Goal: Understand process/instructions: Learn how to perform a task or action

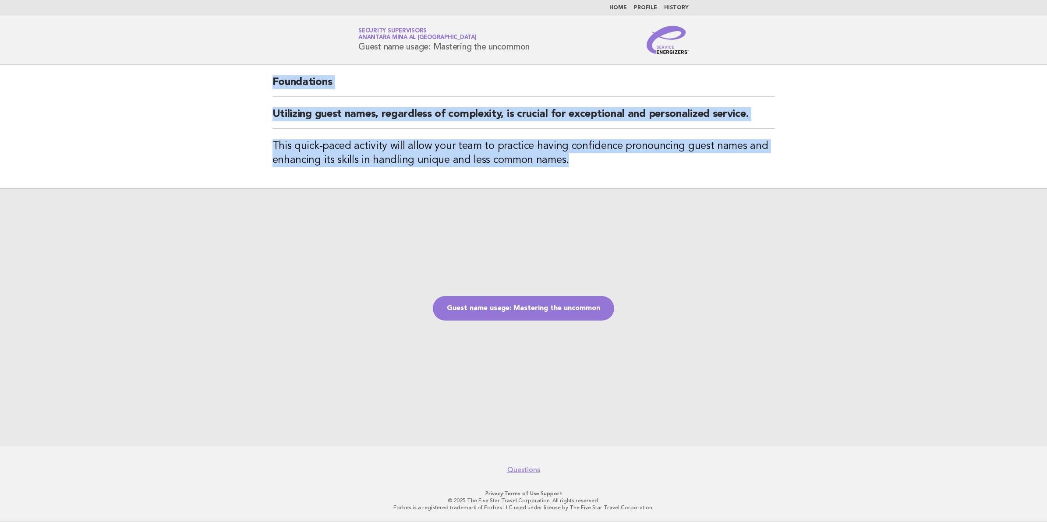
drag, startPoint x: 272, startPoint y: 82, endPoint x: 592, endPoint y: 172, distance: 332.5
click at [592, 172] on div "Foundations Utilizing guest names, regardless of complexity, is crucial for exc…" at bounding box center [523, 127] width 523 height 124
copy div "Foundations Utilizing guest names, regardless of complexity, is crucial for exc…"
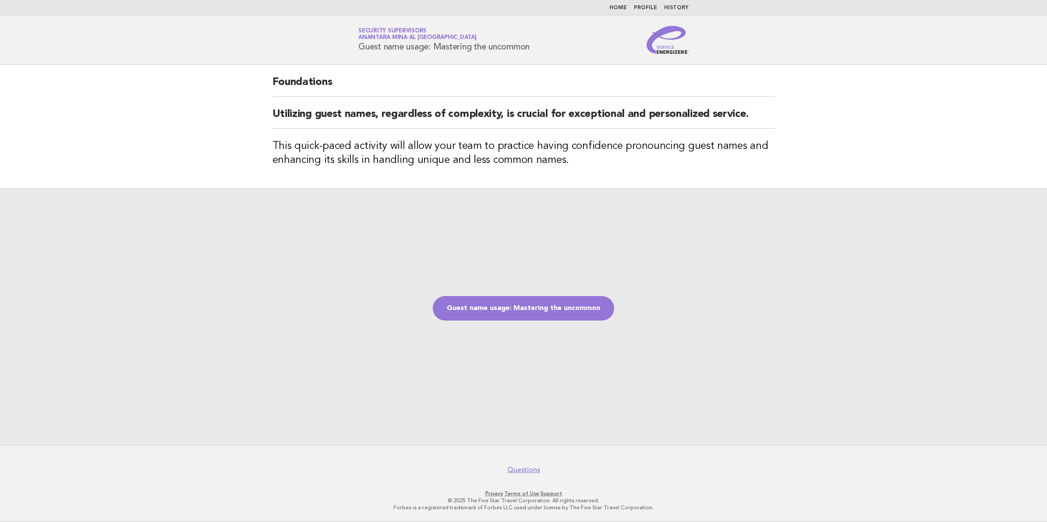
click at [632, 254] on div "Guest name usage: Mastering the uncommon" at bounding box center [523, 316] width 1047 height 257
click at [563, 313] on link "Guest name usage: Mastering the uncommon" at bounding box center [523, 308] width 181 height 25
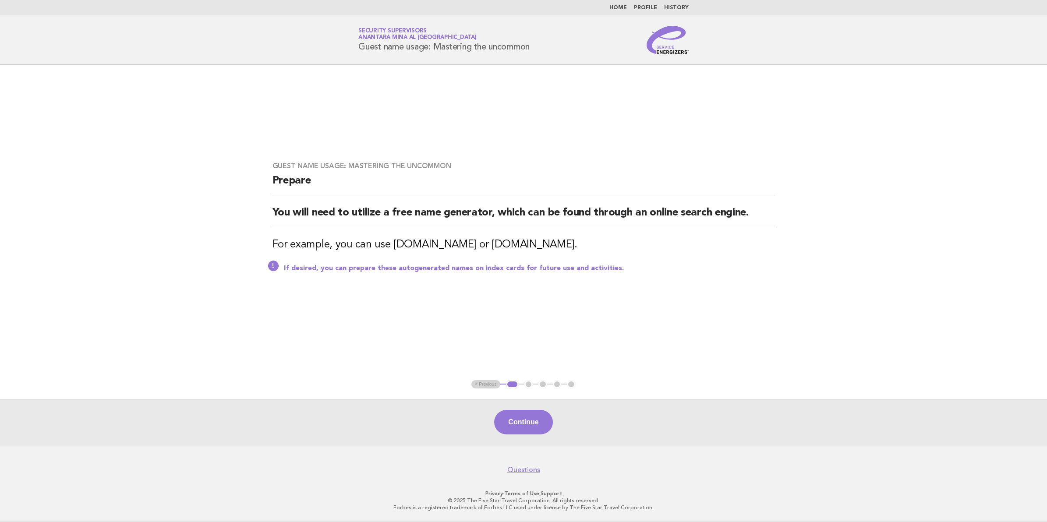
drag, startPoint x: 274, startPoint y: 182, endPoint x: 603, endPoint y: 244, distance: 335.0
click at [603, 244] on div "Guest name usage: Mastering the uncommon Prepare You will need to utilize a fre…" at bounding box center [523, 222] width 523 height 143
copy div "Prepare You will need to utilize a free name generator, which can be found thro…"
click at [525, 418] on button "Continue" at bounding box center [523, 422] width 58 height 25
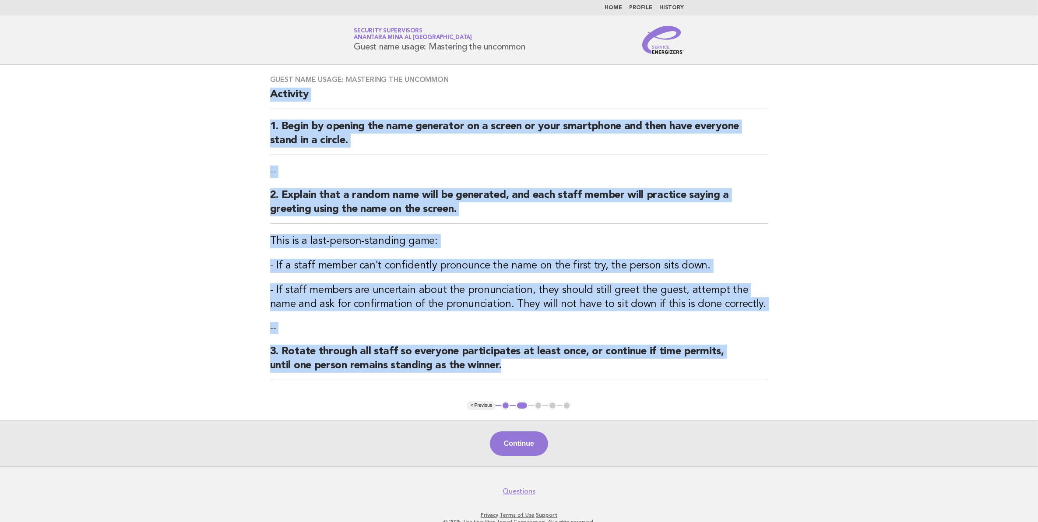
drag, startPoint x: 270, startPoint y: 94, endPoint x: 485, endPoint y: 363, distance: 343.7
click at [485, 363] on div "Guest name usage: Mastering the uncommon Activity 1. Begin by opening the name …" at bounding box center [519, 233] width 519 height 336
copy div "Activity 1. Begin by opening the name generator on a screen or your smartphone …"
click at [482, 176] on p "--" at bounding box center [519, 172] width 498 height 12
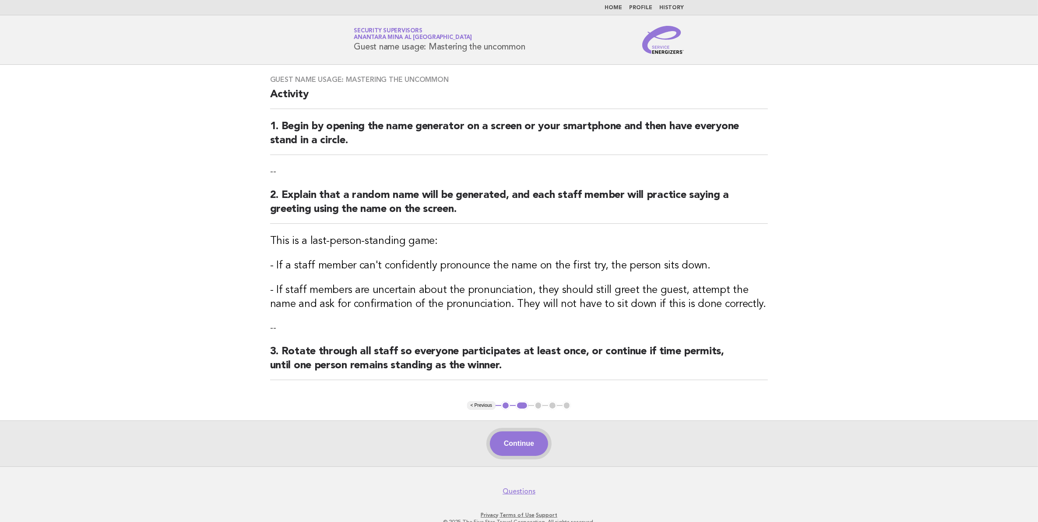
click at [527, 441] on button "Continue" at bounding box center [519, 443] width 58 height 25
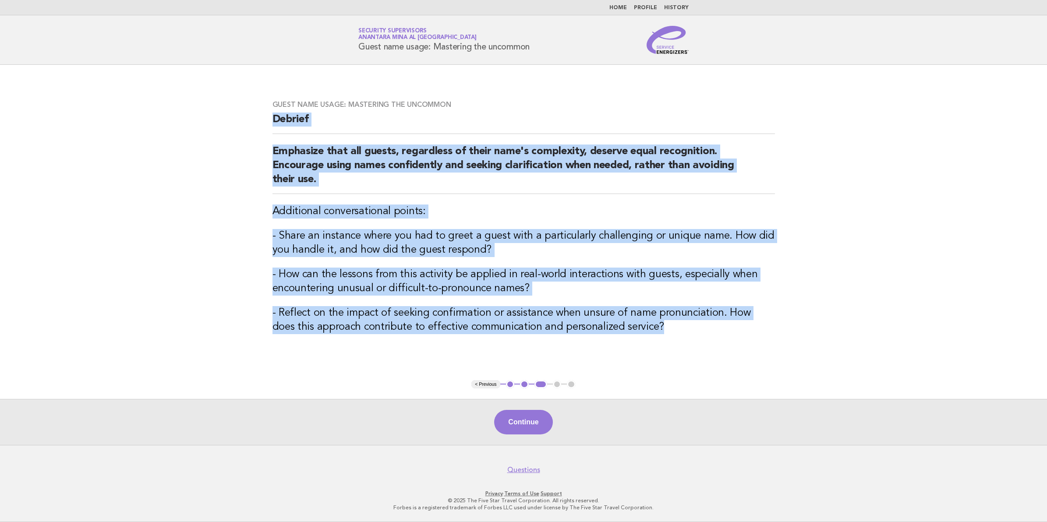
drag, startPoint x: 274, startPoint y: 123, endPoint x: 635, endPoint y: 323, distance: 413.0
click at [635, 323] on div "Guest name usage: Mastering the uncommon Debrief Emphasize that all guests, reg…" at bounding box center [523, 222] width 523 height 265
copy div "Debrief Emphasize that all guests, regardless of their name's complexity, deser…"
click at [529, 419] on button "Continue" at bounding box center [523, 422] width 58 height 25
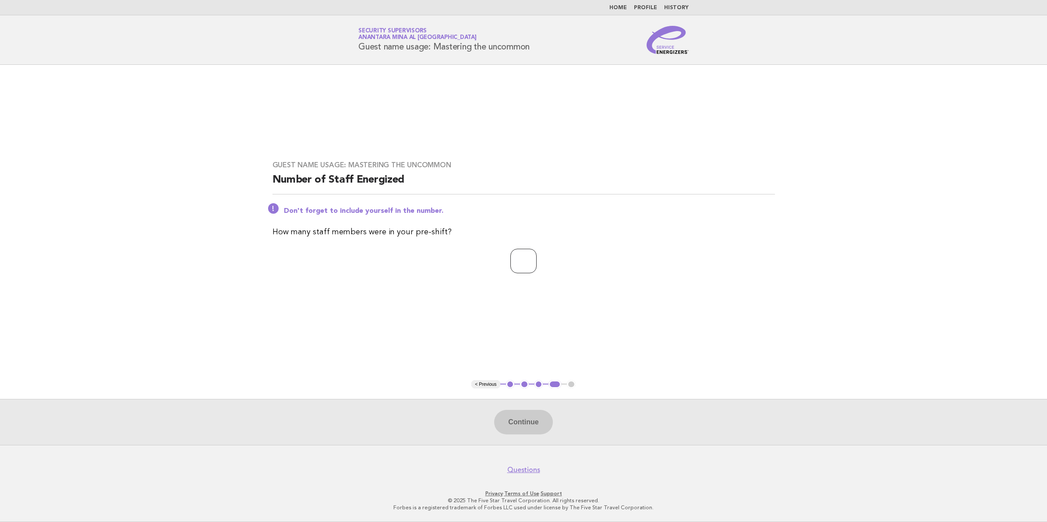
click at [510, 259] on input "number" at bounding box center [523, 261] width 26 height 25
type input "**"
click at [533, 423] on button "Continue" at bounding box center [523, 422] width 58 height 25
